Goal: Information Seeking & Learning: Check status

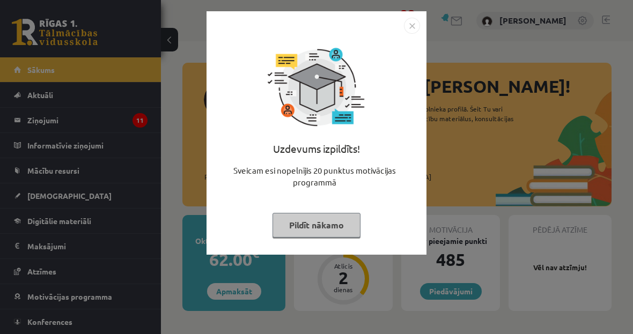
click at [415, 11] on div "Uzdevums izpildīts! Sveicam esi nopelnījis 20 punktus motivācijas programmā Pil…" at bounding box center [317, 133] width 220 height 244
click at [412, 22] on img "Close" at bounding box center [412, 26] width 16 height 16
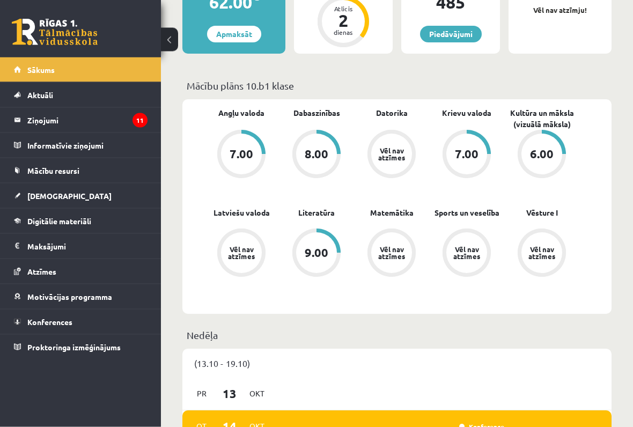
scroll to position [261, 0]
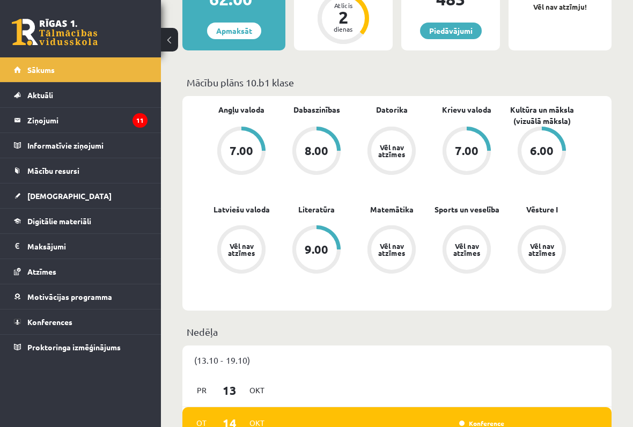
click at [409, 152] on div "Vēl nav atzīmes" at bounding box center [391, 150] width 41 height 41
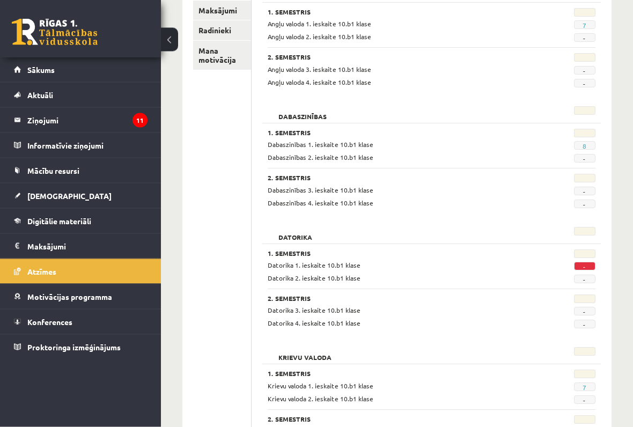
scroll to position [198, 0]
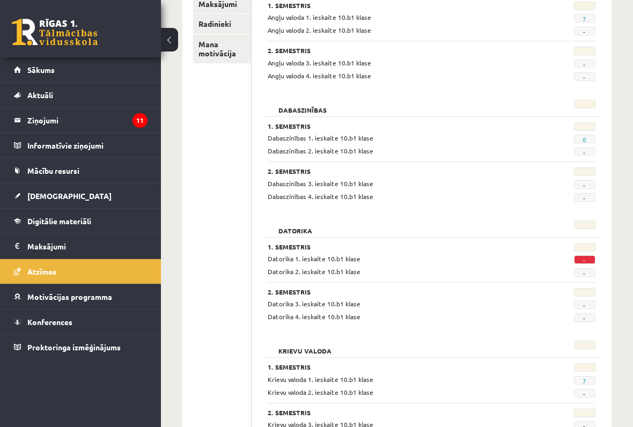
click at [577, 256] on span "-" at bounding box center [584, 260] width 21 height 9
click at [594, 261] on span "-" at bounding box center [584, 260] width 21 height 9
click at [293, 264] on div "Datorika 1. ieskaite 10.b1 klase - Datorika 2. ieskaite 10.b1 klase -" at bounding box center [432, 265] width 328 height 23
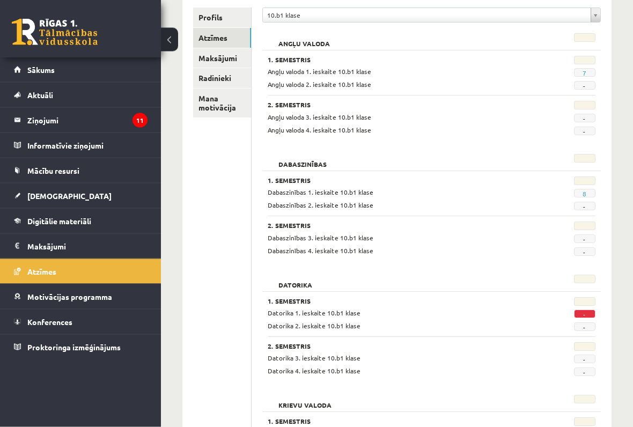
scroll to position [143, 0]
click at [38, 193] on span "[DEMOGRAPHIC_DATA]" at bounding box center [69, 196] width 84 height 10
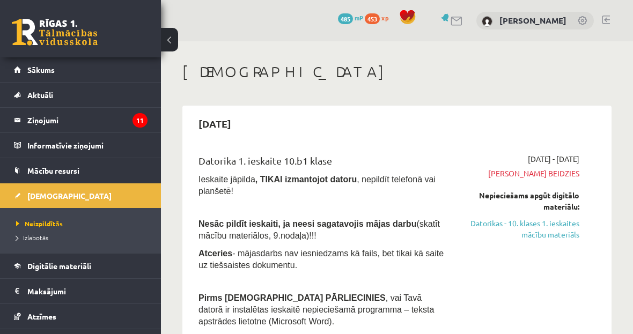
click at [536, 180] on div "2025-09-10 - 2025-09-30 Termiņš beidzies Nepieciešams apgūt digitālo materiālu:…" at bounding box center [521, 293] width 133 height 278
click at [539, 176] on span "Termiņš beidzies" at bounding box center [521, 173] width 116 height 11
click at [544, 172] on span "Termiņš beidzies" at bounding box center [521, 173] width 116 height 11
click at [530, 179] on div "2025-09-10 - 2025-09-30 Termiņš beidzies Nepieciešams apgūt digitālo materiālu:…" at bounding box center [521, 293] width 133 height 278
click at [528, 159] on span "2025-09-10 - 2025-09-30" at bounding box center [554, 159] width 52 height 11
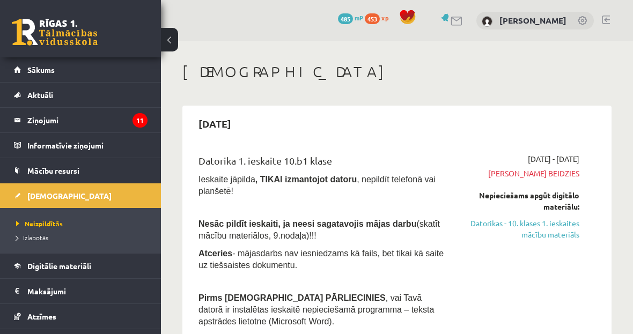
click at [520, 176] on span "Termiņš beidzies" at bounding box center [521, 173] width 116 height 11
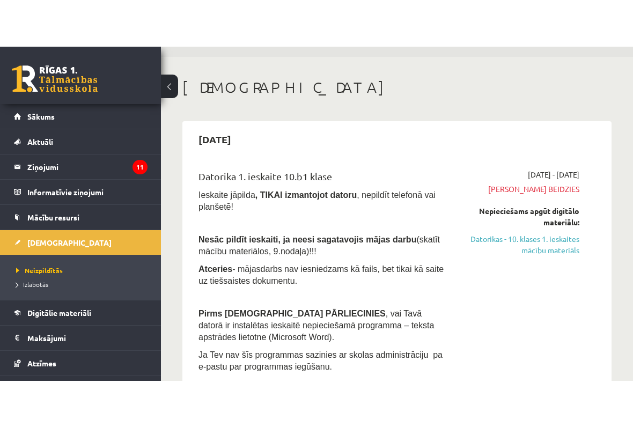
scroll to position [31, 0]
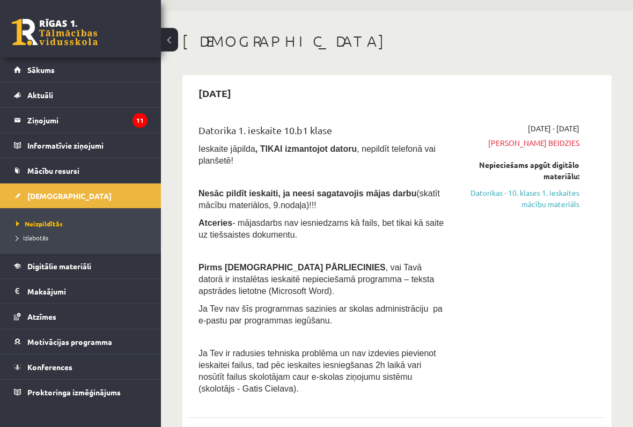
click at [521, 166] on div "Nepieciešams apgūt digitālo materiālu:" at bounding box center [521, 170] width 116 height 23
click at [519, 139] on span "Termiņš beidzies" at bounding box center [521, 142] width 116 height 11
click at [561, 135] on div "2025-09-10 - 2025-09-30 Termiņš beidzies Nepieciešams apgūt digitālo materiālu:…" at bounding box center [521, 262] width 133 height 278
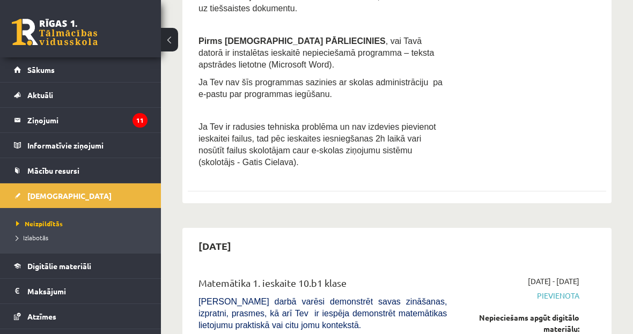
scroll to position [257, 0]
click at [32, 115] on legend "Ziņojumi 11" at bounding box center [87, 120] width 120 height 25
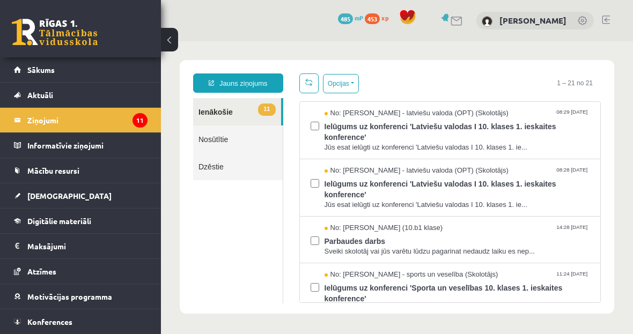
click at [31, 130] on legend "Ziņojumi 11" at bounding box center [87, 120] width 120 height 25
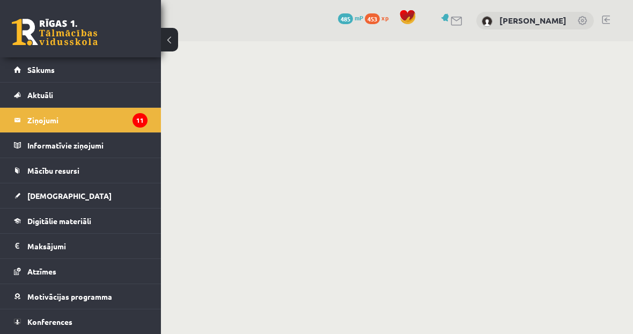
click at [79, 328] on link "Konferences" at bounding box center [81, 322] width 134 height 25
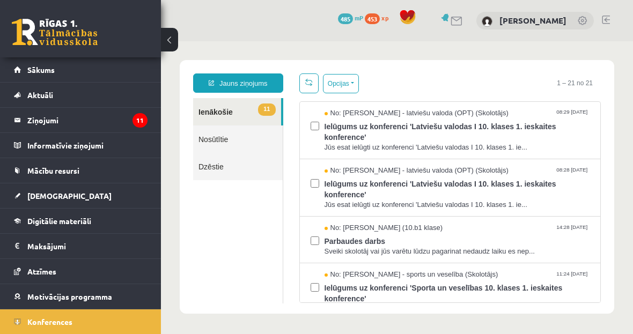
click at [59, 123] on legend "Ziņojumi 11" at bounding box center [87, 120] width 120 height 25
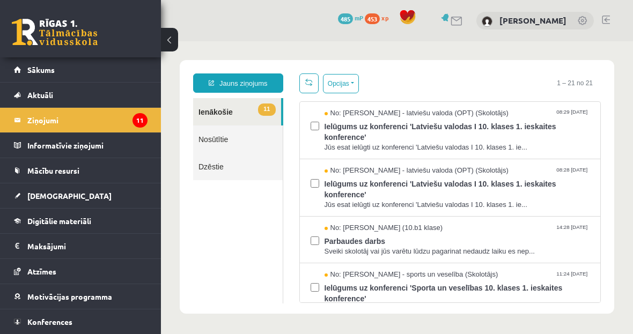
scroll to position [-1, 0]
click at [40, 194] on span "[DEMOGRAPHIC_DATA]" at bounding box center [69, 196] width 84 height 10
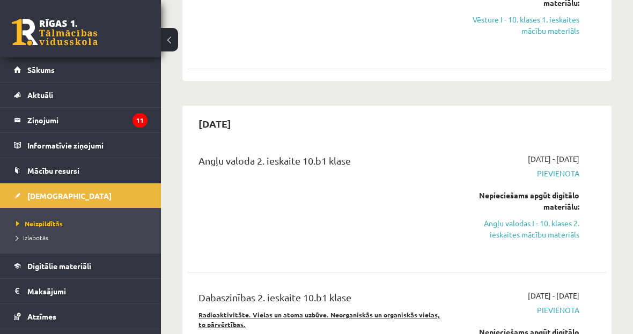
scroll to position [1867, 0]
